Goal: Information Seeking & Learning: Learn about a topic

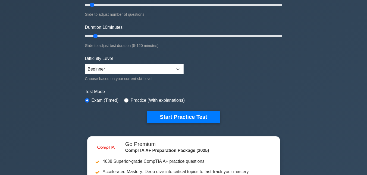
scroll to position [81, 0]
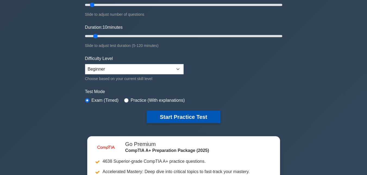
click at [181, 115] on button "Start Practice Test" at bounding box center [183, 117] width 73 height 12
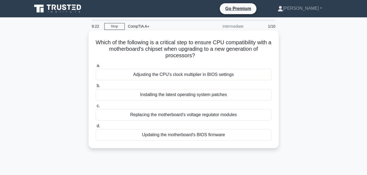
click at [227, 136] on div "Updating the motherboard's BIOS firmware" at bounding box center [184, 134] width 176 height 11
click at [96, 128] on input "d. Updating the motherboard's BIOS firmware" at bounding box center [96, 126] width 0 height 4
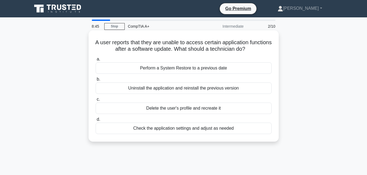
click at [187, 69] on div "Perform a System Restore to a previous date" at bounding box center [184, 67] width 176 height 11
click at [96, 61] on input "a. Perform a System Restore to a previous date" at bounding box center [96, 60] width 0 height 4
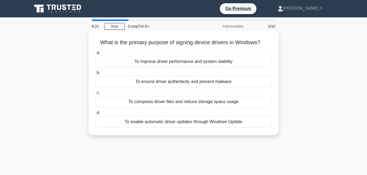
click at [180, 62] on div "To improve driver performance and system stability" at bounding box center [184, 61] width 176 height 11
click at [96, 55] on input "a. To improve driver performance and system stability" at bounding box center [96, 53] width 0 height 4
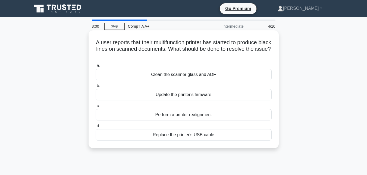
click at [186, 73] on div "Clean the scanner glass and ADF" at bounding box center [184, 74] width 176 height 11
click at [96, 68] on input "a. Clean the scanner glass and ADF" at bounding box center [96, 66] width 0 height 4
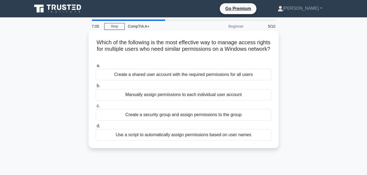
click at [145, 75] on div "Create a shared user account with the required permissions for all users" at bounding box center [184, 74] width 176 height 11
click at [96, 68] on input "a. Create a shared user account with the required permissions for all users" at bounding box center [96, 66] width 0 height 4
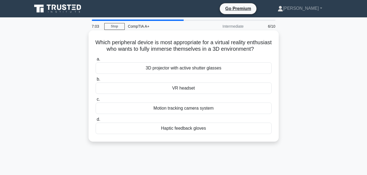
click at [168, 93] on div "VR headset" at bounding box center [184, 88] width 176 height 11
click at [96, 81] on input "b. VR headset" at bounding box center [96, 80] width 0 height 4
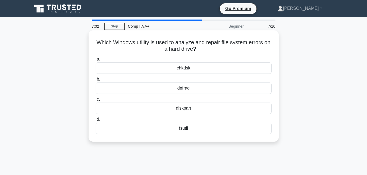
click at [183, 107] on div "diskpart" at bounding box center [184, 108] width 176 height 11
click at [96, 101] on input "c. diskpart" at bounding box center [96, 100] width 0 height 4
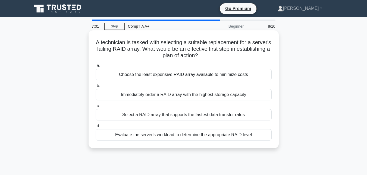
click at [185, 115] on div "Select a RAID array that supports the fastest data transfer rates" at bounding box center [184, 114] width 176 height 11
click at [96, 108] on input "c. Select a RAID array that supports the fastest data transfer rates" at bounding box center [96, 106] width 0 height 4
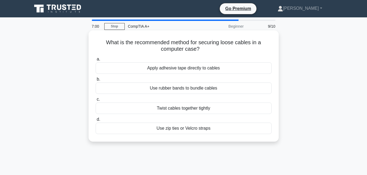
click at [185, 124] on div "Use zip ties or Velcro straps" at bounding box center [184, 128] width 176 height 11
click at [96, 121] on input "d. Use zip ties or Velcro straps" at bounding box center [96, 120] width 0 height 4
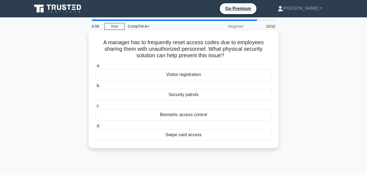
click at [184, 138] on div "Swipe card access" at bounding box center [184, 134] width 176 height 11
click at [96, 128] on input "d. Swipe card access" at bounding box center [96, 126] width 0 height 4
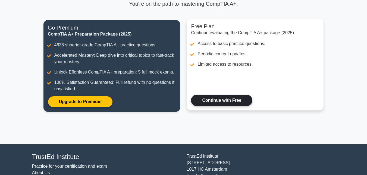
click at [215, 102] on link "Continue with Free" at bounding box center [221, 100] width 61 height 11
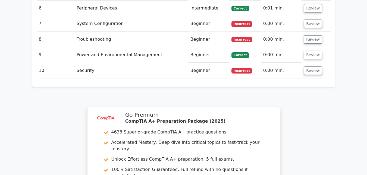
scroll to position [625, 0]
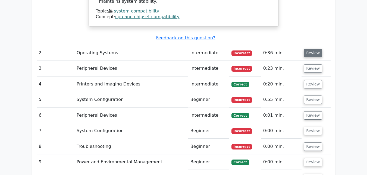
click at [308, 49] on button "Review" at bounding box center [313, 53] width 18 height 8
